Goal: Task Accomplishment & Management: Manage account settings

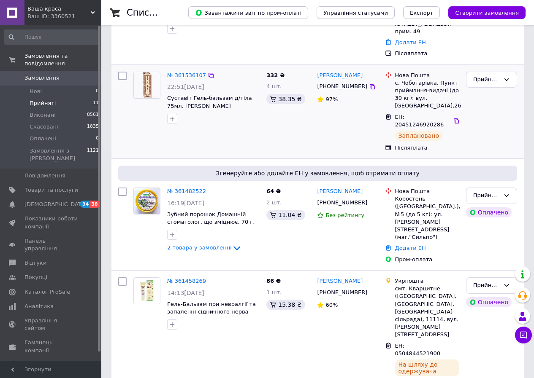
scroll to position [253, 0]
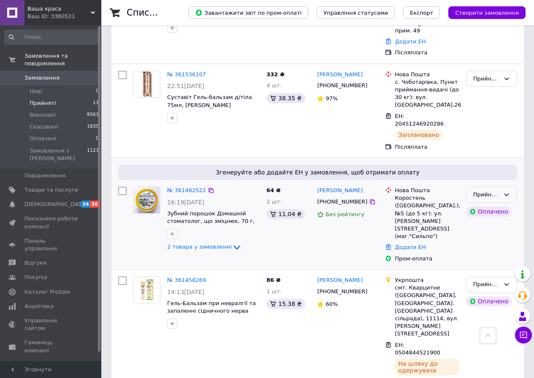
click at [508, 192] on icon at bounding box center [506, 195] width 7 height 7
click at [487, 220] on li "Скасовано" at bounding box center [491, 228] width 50 height 16
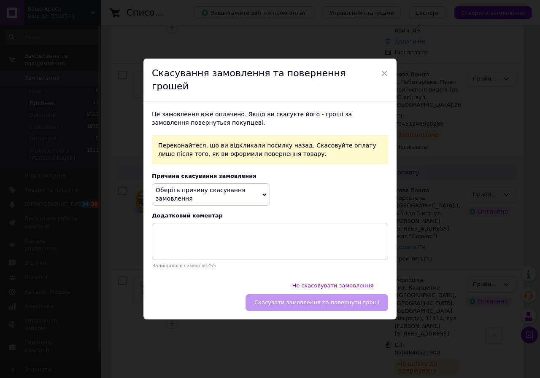
click at [262, 196] on icon at bounding box center [264, 195] width 4 height 3
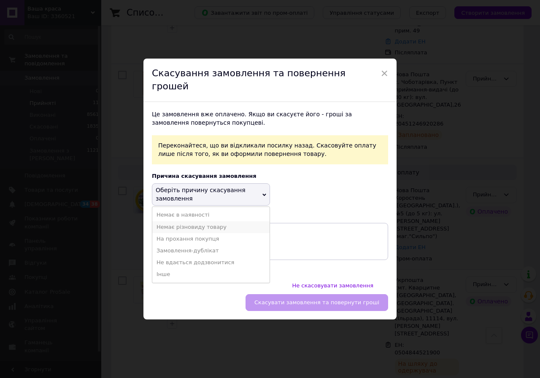
click at [210, 230] on li "Немає різновиду товару" at bounding box center [210, 227] width 117 height 12
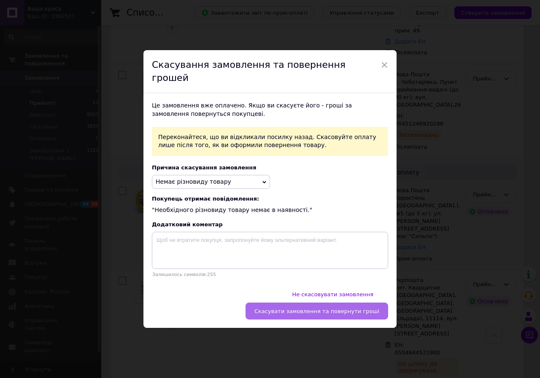
click at [311, 303] on button "Скасувати замовлення та повернути гроші" at bounding box center [317, 311] width 143 height 17
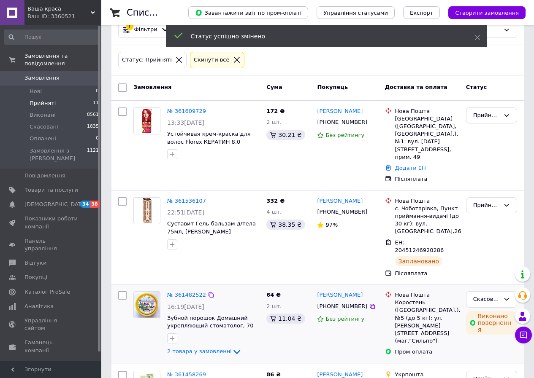
scroll to position [84, 0]
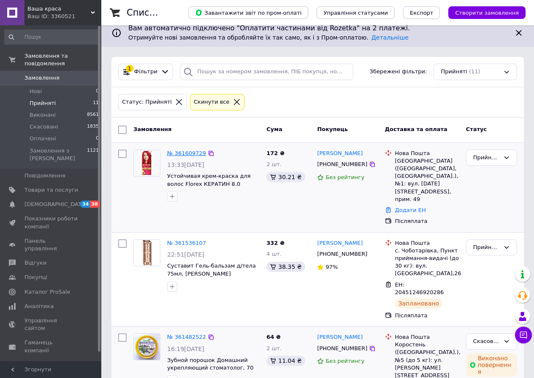
click at [189, 154] on link "№ 361609729" at bounding box center [186, 153] width 39 height 6
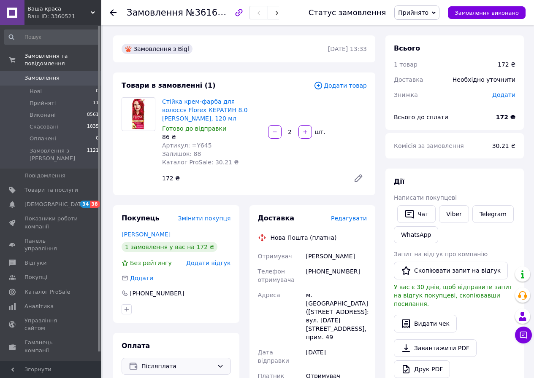
click at [221, 366] on icon at bounding box center [220, 366] width 5 height 3
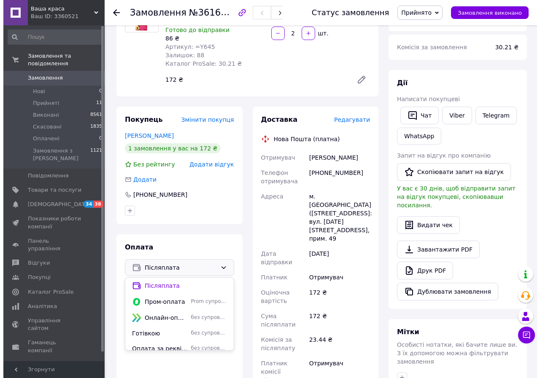
scroll to position [127, 0]
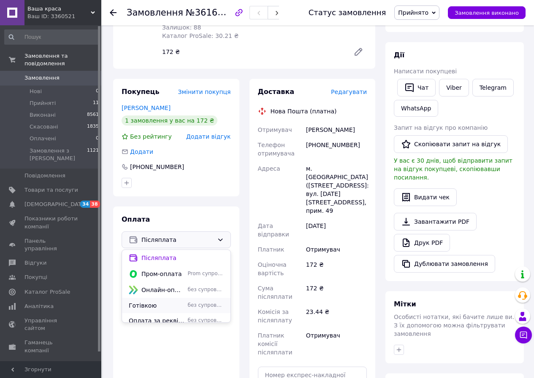
click at [145, 307] on span "Готівкою" at bounding box center [157, 306] width 56 height 8
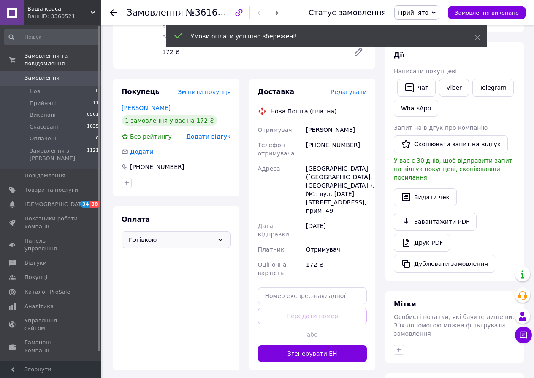
click at [358, 91] on span "Редагувати" at bounding box center [349, 92] width 36 height 7
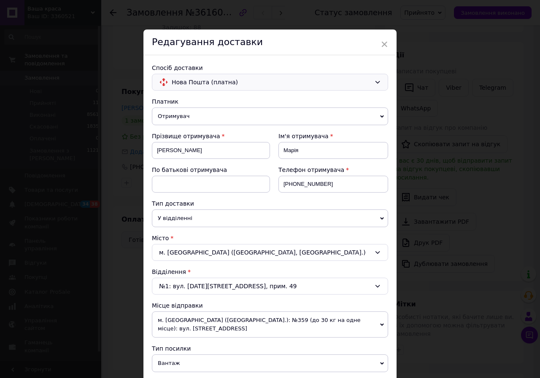
drag, startPoint x: 377, startPoint y: 83, endPoint x: 322, endPoint y: 89, distance: 54.8
click at [375, 83] on icon at bounding box center [377, 82] width 7 height 7
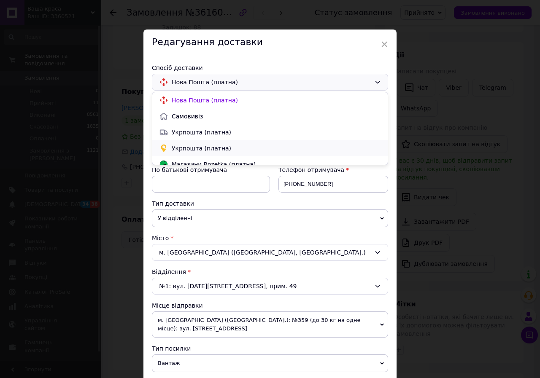
click at [191, 148] on span "Укрпошта (платна)" at bounding box center [276, 148] width 209 height 8
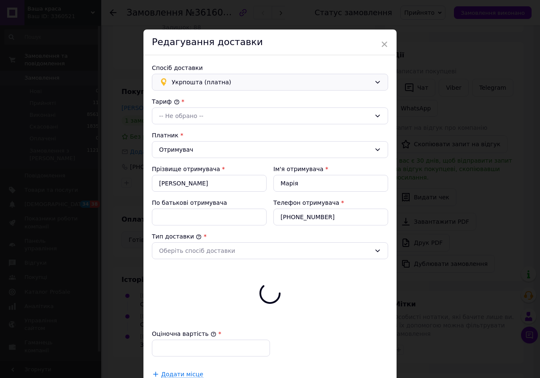
type input "172"
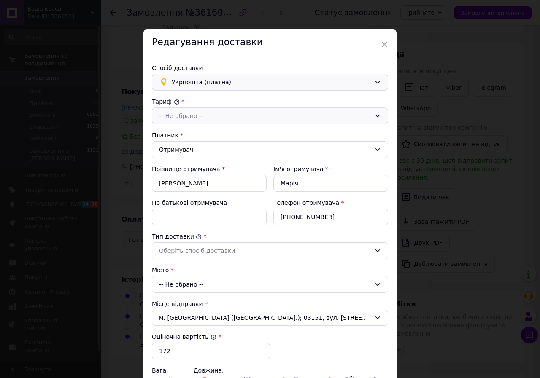
click at [375, 116] on icon at bounding box center [377, 116] width 5 height 3
click at [172, 132] on li "Стандарт" at bounding box center [269, 134] width 235 height 16
click at [378, 254] on div "Оберіть спосіб доставки" at bounding box center [270, 251] width 236 height 17
click at [189, 269] on li "Склад - склад" at bounding box center [269, 269] width 235 height 16
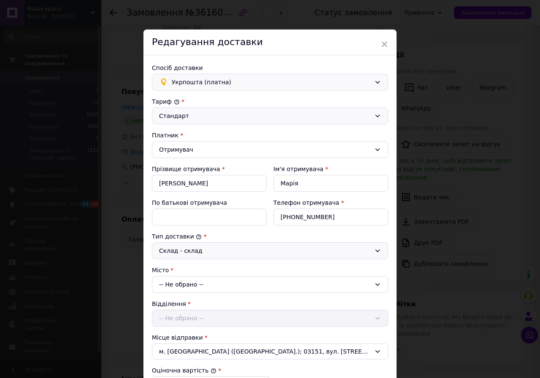
click at [374, 285] on icon at bounding box center [377, 284] width 7 height 7
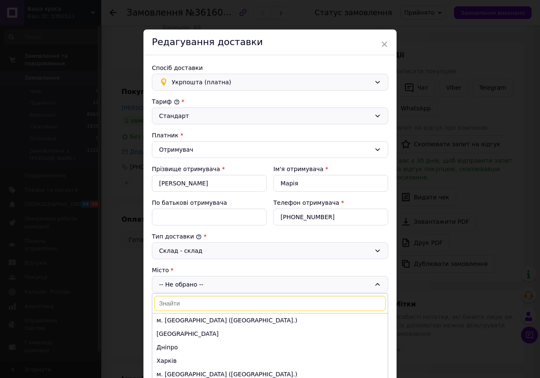
click at [166, 282] on div "-- Не обрано -- м. [GEOGRAPHIC_DATA] ([GEOGRAPHIC_DATA].) Одеса Дніпро [GEOGRAP…" at bounding box center [270, 284] width 236 height 17
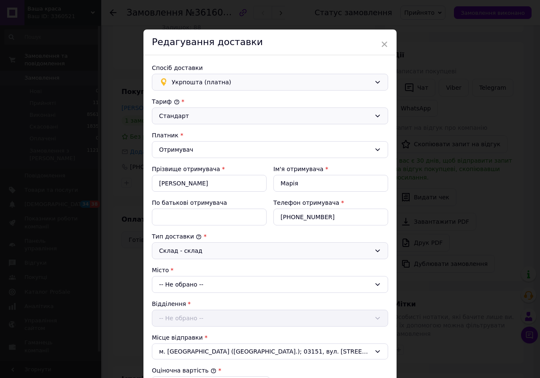
click at [376, 285] on icon at bounding box center [377, 284] width 7 height 7
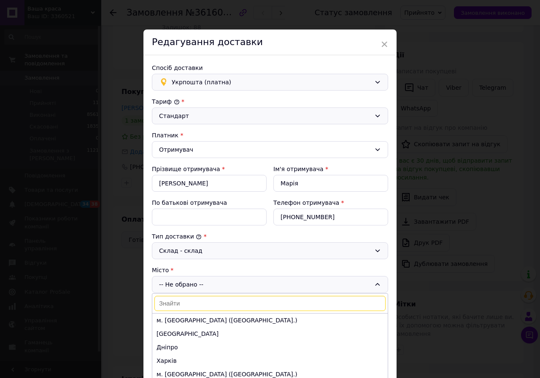
click at [166, 302] on input at bounding box center [269, 303] width 231 height 15
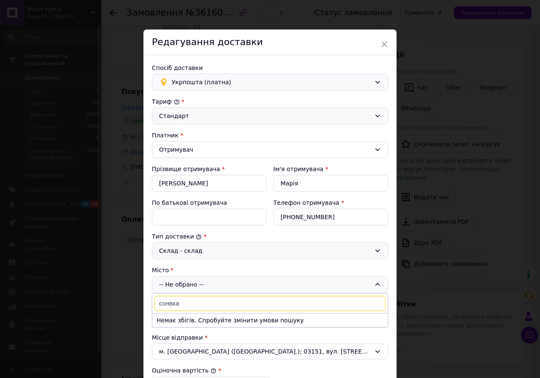
click at [164, 306] on input "сонвка" at bounding box center [269, 303] width 231 height 15
click at [171, 304] on input "соснвка" at bounding box center [269, 303] width 231 height 15
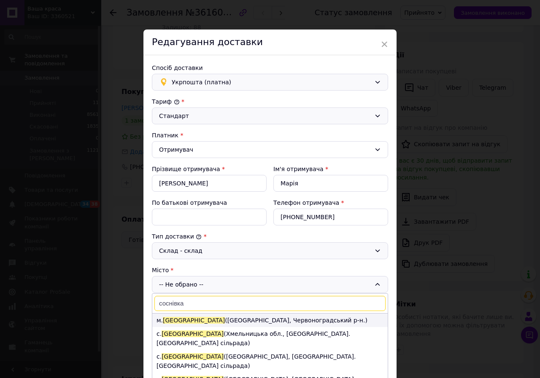
type input "соснівка"
click at [181, 319] on span "[GEOGRAPHIC_DATA]" at bounding box center [194, 320] width 62 height 7
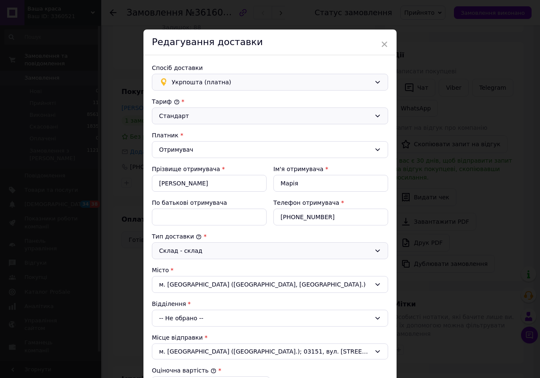
click at [181, 320] on div "-- Не обрано --" at bounding box center [270, 318] width 236 height 17
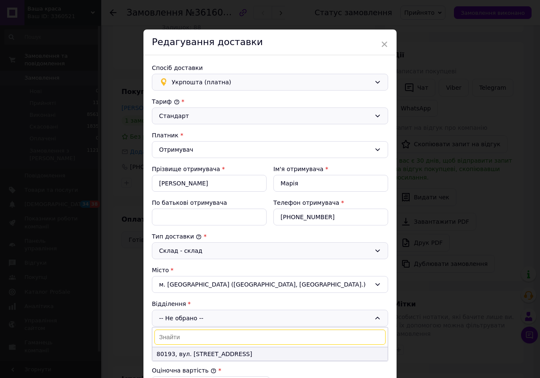
click at [180, 355] on li "80193, вул. [STREET_ADDRESS]" at bounding box center [269, 354] width 235 height 13
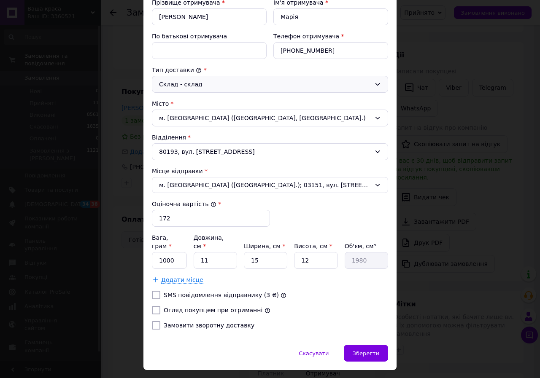
scroll to position [169, 0]
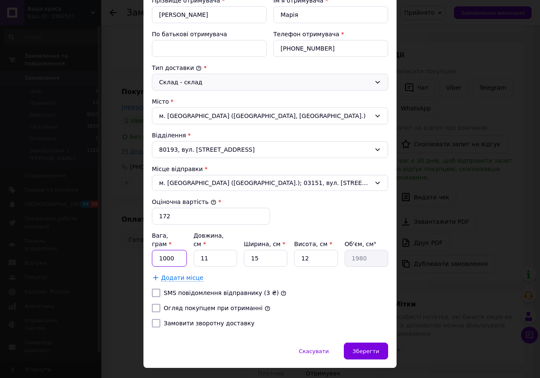
click at [171, 250] on input "1000" at bounding box center [169, 258] width 35 height 17
click at [162, 250] on input "1000" at bounding box center [169, 258] width 35 height 17
click at [165, 251] on input "1000" at bounding box center [169, 258] width 35 height 17
type input "300"
click at [157, 304] on input "Огляд покупцем при отриманні" at bounding box center [156, 308] width 8 height 8
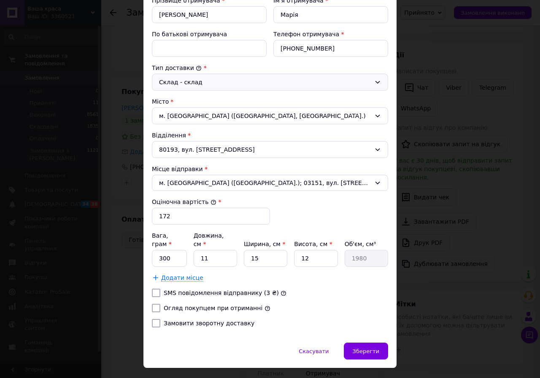
checkbox input "true"
click at [157, 319] on input "Замовити зворотну доставку" at bounding box center [156, 323] width 8 height 8
checkbox input "true"
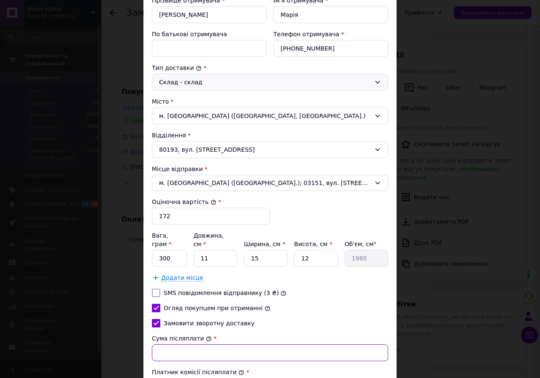
click at [157, 348] on input "Сума післяплати" at bounding box center [270, 353] width 236 height 17
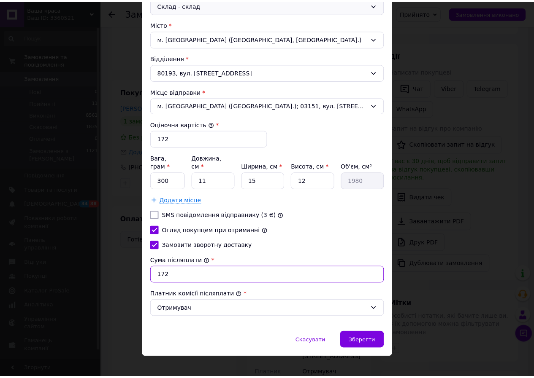
scroll to position [247, 0]
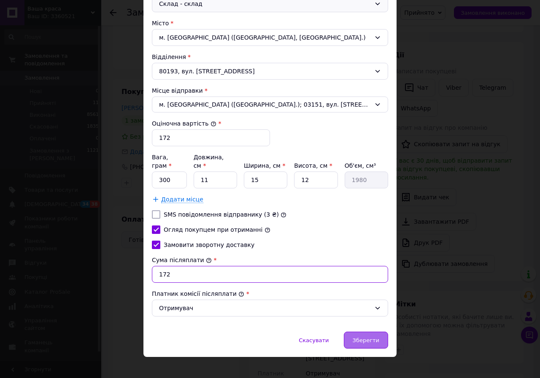
type input "172"
click at [358, 332] on div "Зберегти" at bounding box center [366, 340] width 44 height 17
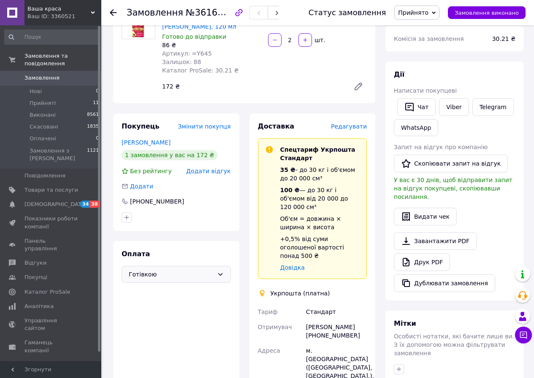
scroll to position [0, 0]
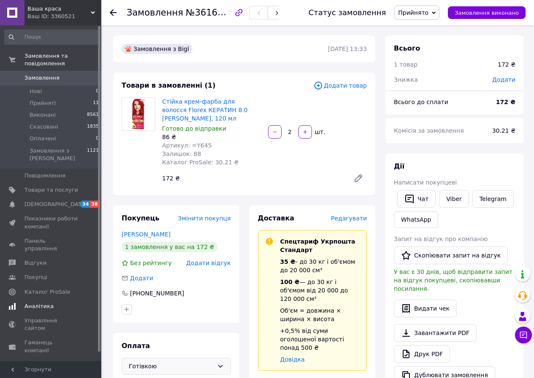
click at [28, 303] on span "Аналітика" at bounding box center [38, 307] width 29 height 8
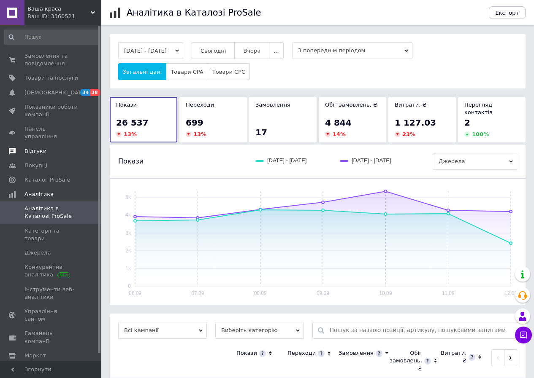
click at [34, 148] on span "Відгуки" at bounding box center [35, 152] width 22 height 8
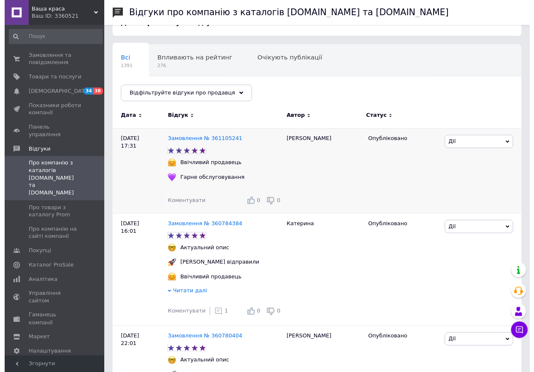
scroll to position [127, 0]
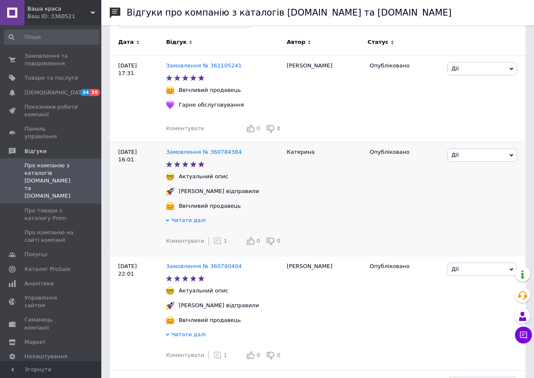
click at [213, 243] on icon at bounding box center [217, 241] width 8 height 8
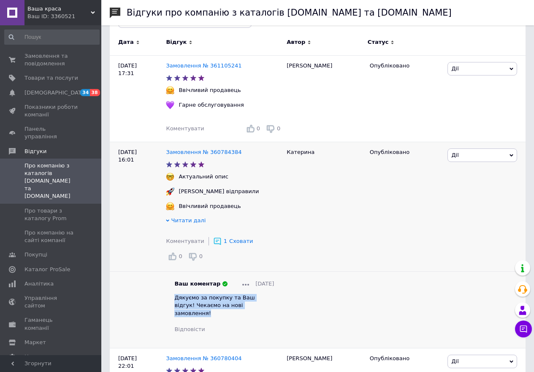
drag, startPoint x: 173, startPoint y: 287, endPoint x: 269, endPoint y: 295, distance: 95.6
click at [269, 295] on div "Ваш коментар [DATE] Дякуємо за покупку та Ваш відгук! Чекаємо на нові замовленн…" at bounding box center [224, 306] width 116 height 53
copy span "Дякуємо за покупку та Ваш відгук! Чекаємо на нові замовлення!"
click at [179, 126] on span "Коментувати" at bounding box center [185, 128] width 38 height 6
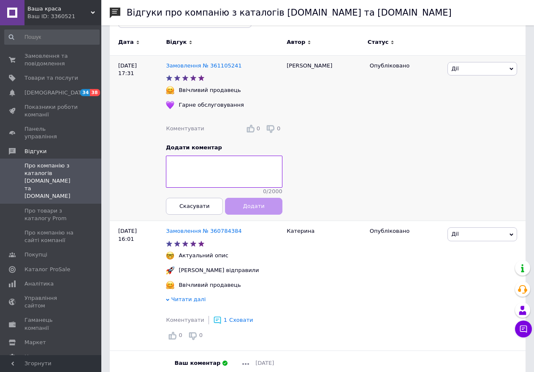
click at [178, 163] on textarea at bounding box center [224, 172] width 116 height 32
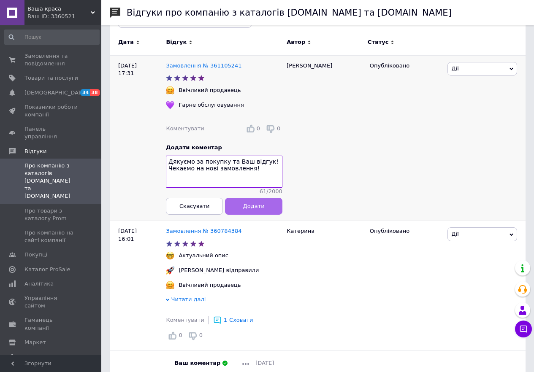
type textarea "Дякуємо за покупку та Ваш відгук! Чекаємо на нові замовлення!"
click at [259, 209] on span "Додати" at bounding box center [254, 206] width 22 height 6
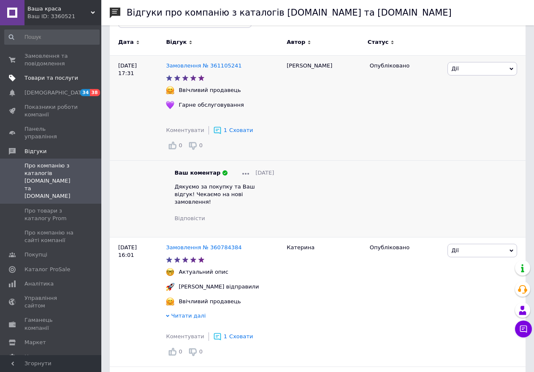
click at [43, 81] on span "Товари та послуги" at bounding box center [51, 78] width 54 height 8
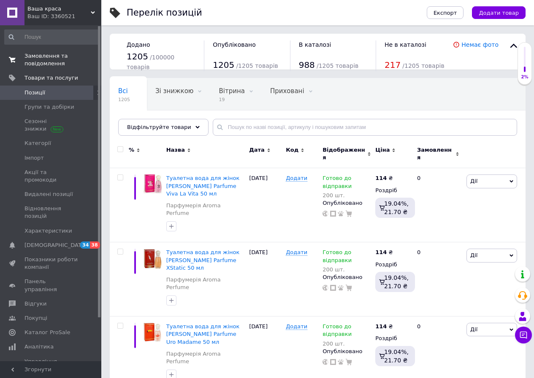
click at [36, 56] on span "Замовлення та повідомлення" at bounding box center [51, 59] width 54 height 15
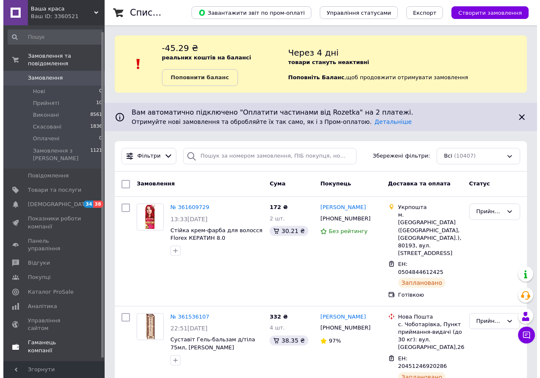
scroll to position [9, 0]
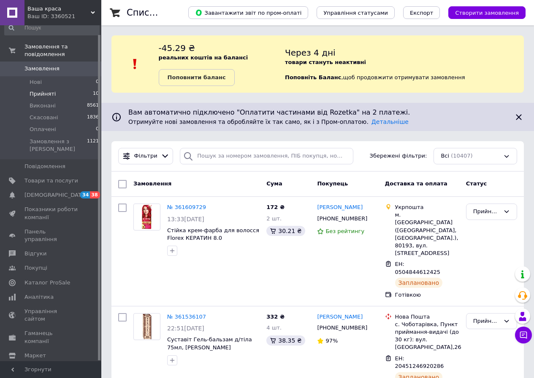
click at [37, 90] on span "Прийняті" at bounding box center [43, 94] width 26 height 8
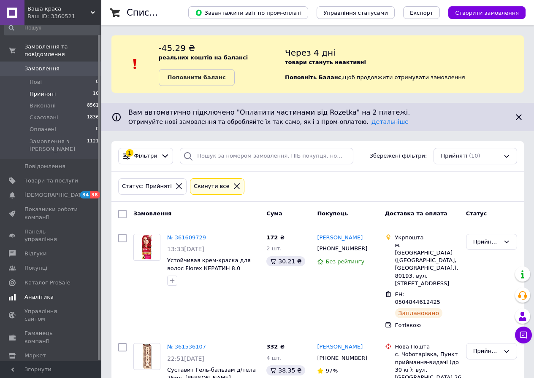
click at [35, 294] on span "Аналітика" at bounding box center [38, 298] width 29 height 8
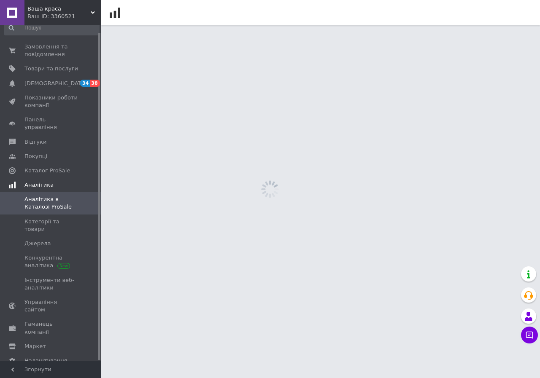
scroll to position [8, 0]
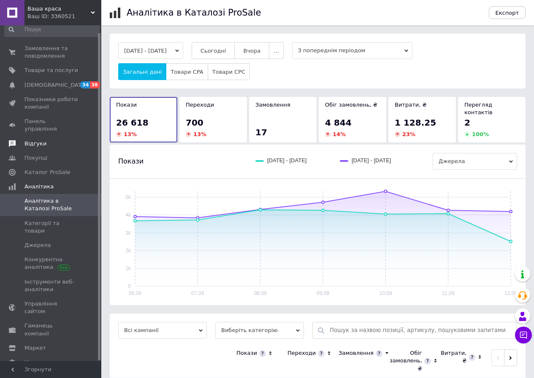
click at [32, 140] on span "Відгуки" at bounding box center [35, 144] width 22 height 8
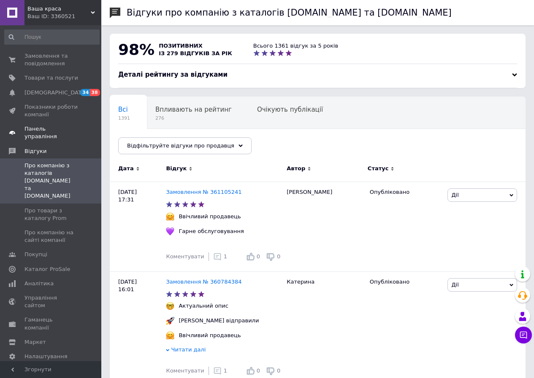
click at [37, 128] on span "Панель управління" at bounding box center [51, 132] width 54 height 15
